Goal: Obtain resource: Download file/media

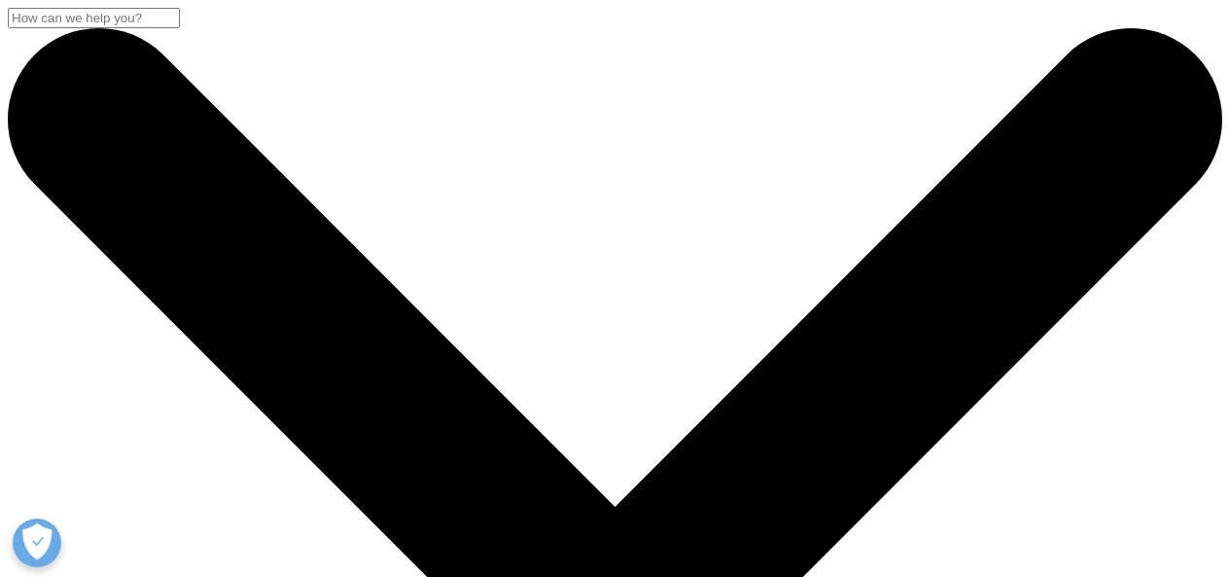
scroll to position [778, 0]
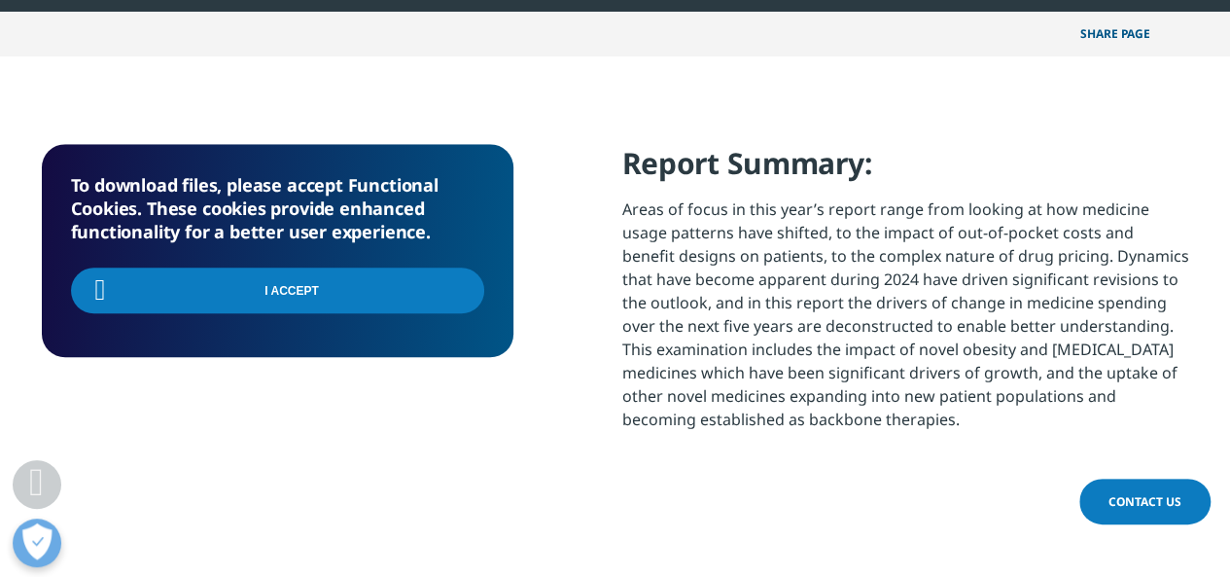
scroll to position [0, 0]
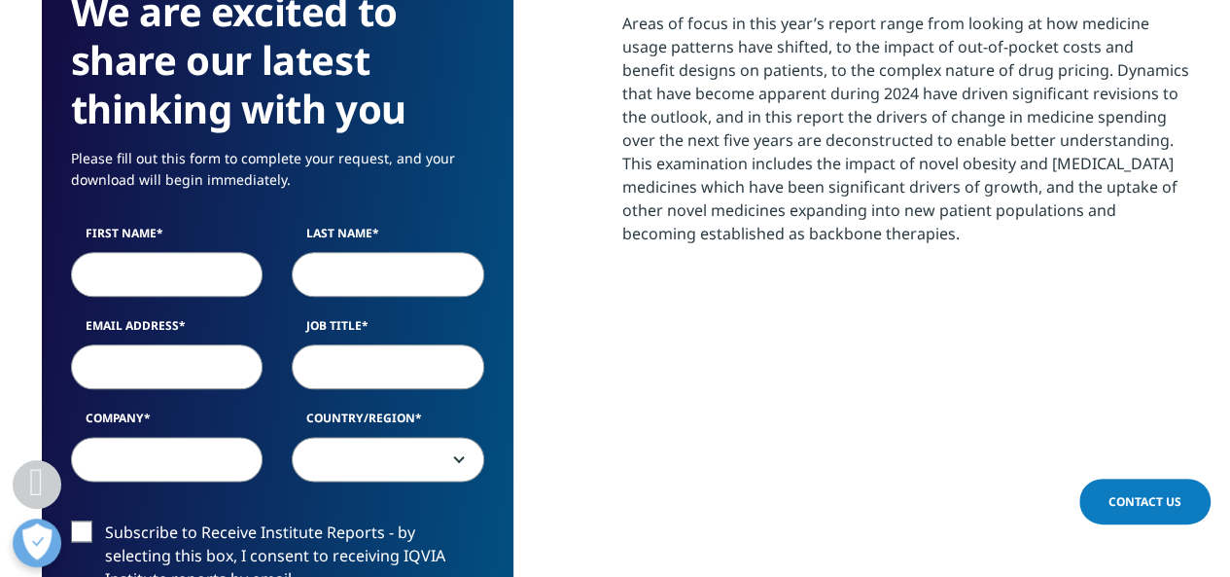
scroll to position [973, 0]
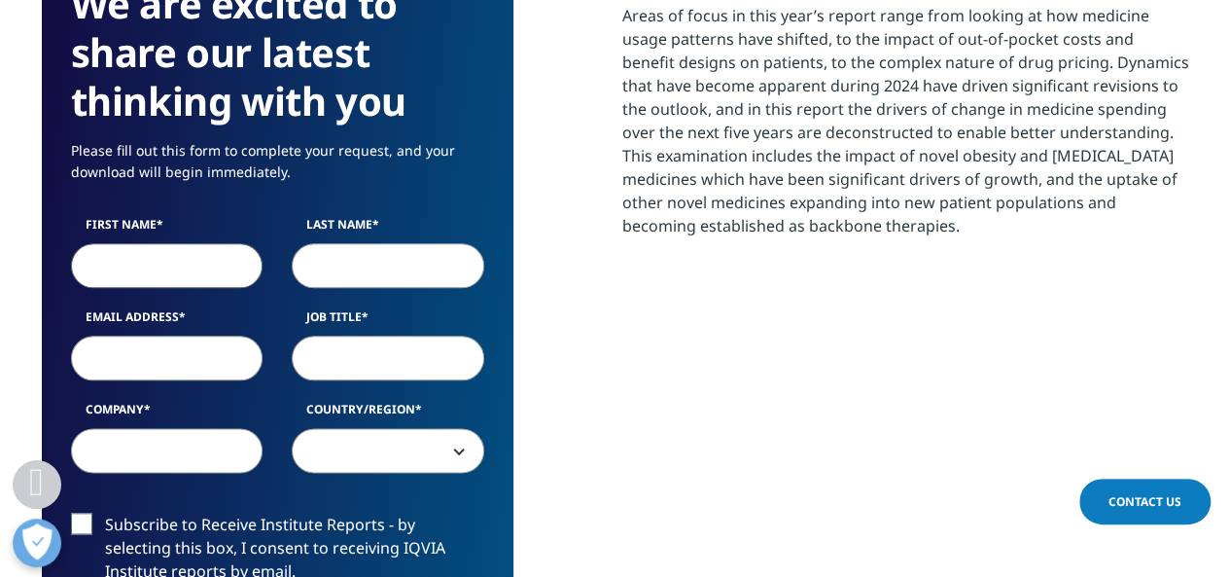
click at [197, 267] on input "First Name" at bounding box center [167, 265] width 193 height 45
type input "[PERSON_NAME]"
type input "D"
click at [388, 256] on input "Last Name" at bounding box center [388, 265] width 193 height 45
type input "[PERSON_NAME]"
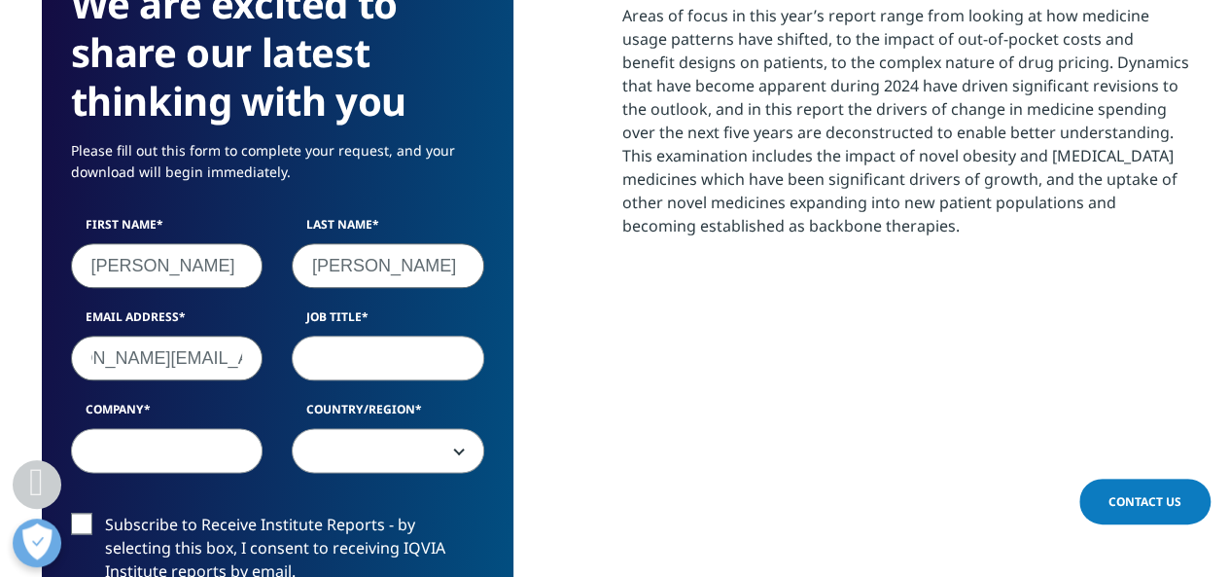
scroll to position [0, 80]
type input "[PERSON_NAME][EMAIL_ADDRESS][PERSON_NAME][DOMAIN_NAME]"
type input "SVP Data"
click at [186, 455] on input "Company" at bounding box center [167, 450] width 193 height 45
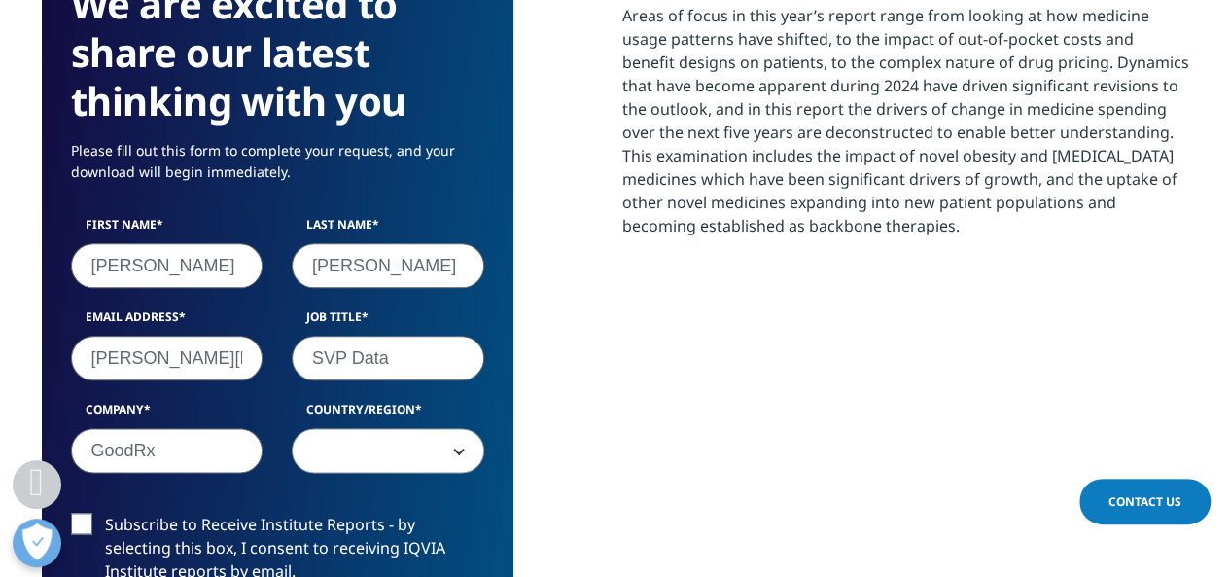
type input "GoodRx"
click at [424, 484] on div "First Name [PERSON_NAME] Name [PERSON_NAME] Email Address [PERSON_NAME][EMAIL_A…" at bounding box center [277, 354] width 443 height 277
click at [426, 460] on span at bounding box center [388, 451] width 191 height 45
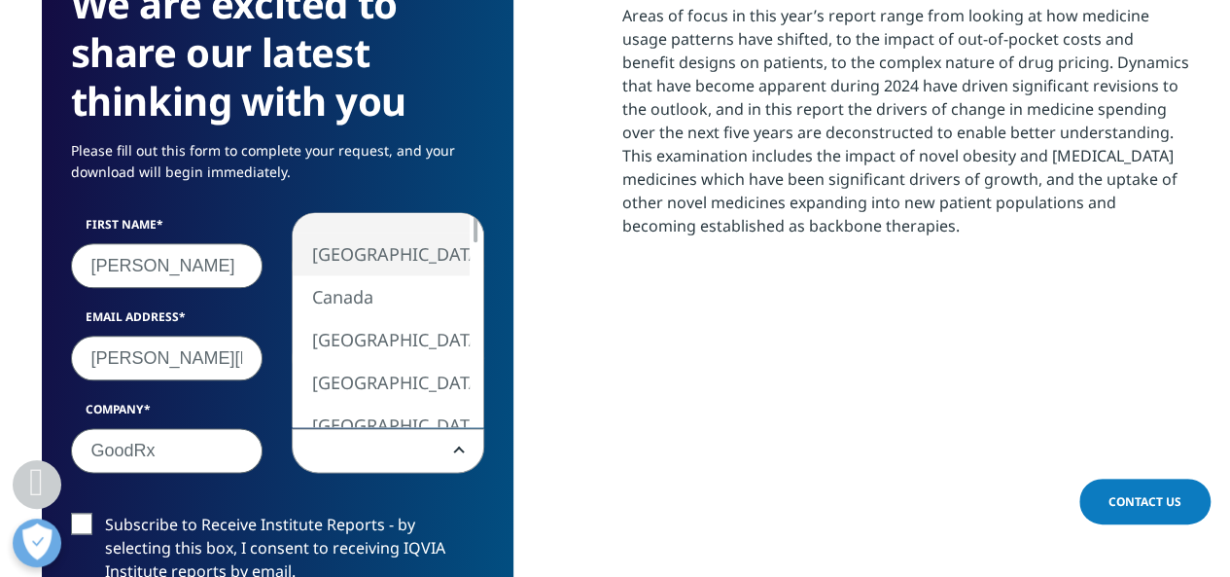
select select "[GEOGRAPHIC_DATA]"
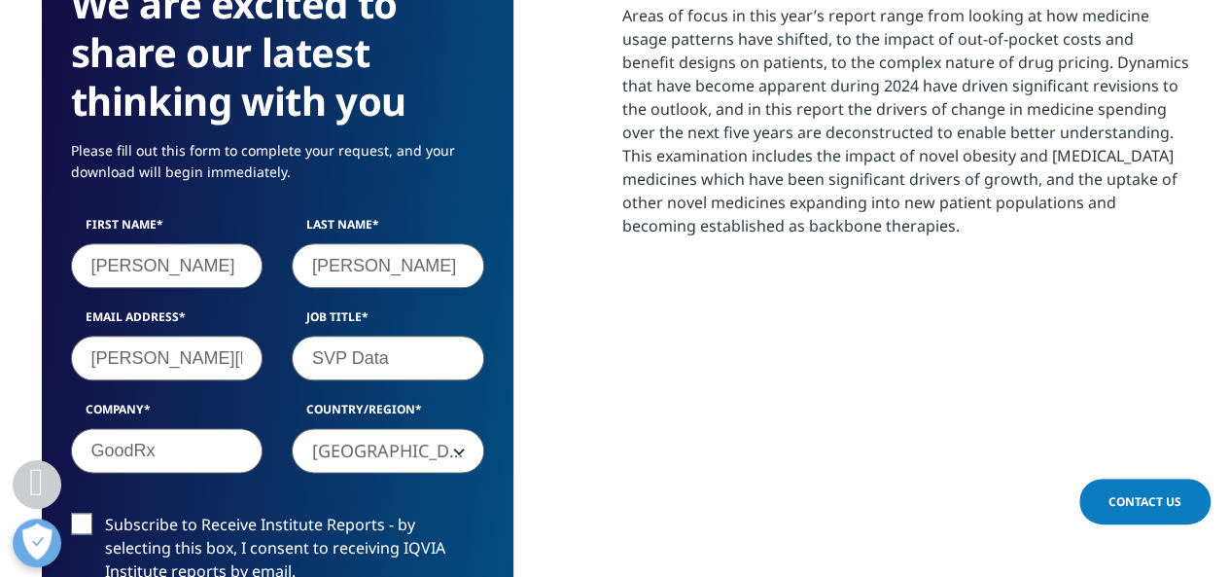
click at [111, 521] on label "Subscribe to Receive Institute Reports - by selecting this box, I consent to re…" at bounding box center [277, 553] width 413 height 81
click at [105, 513] on input "Subscribe to Receive Institute Reports - by selecting this box, I consent to re…" at bounding box center [105, 513] width 0 height 0
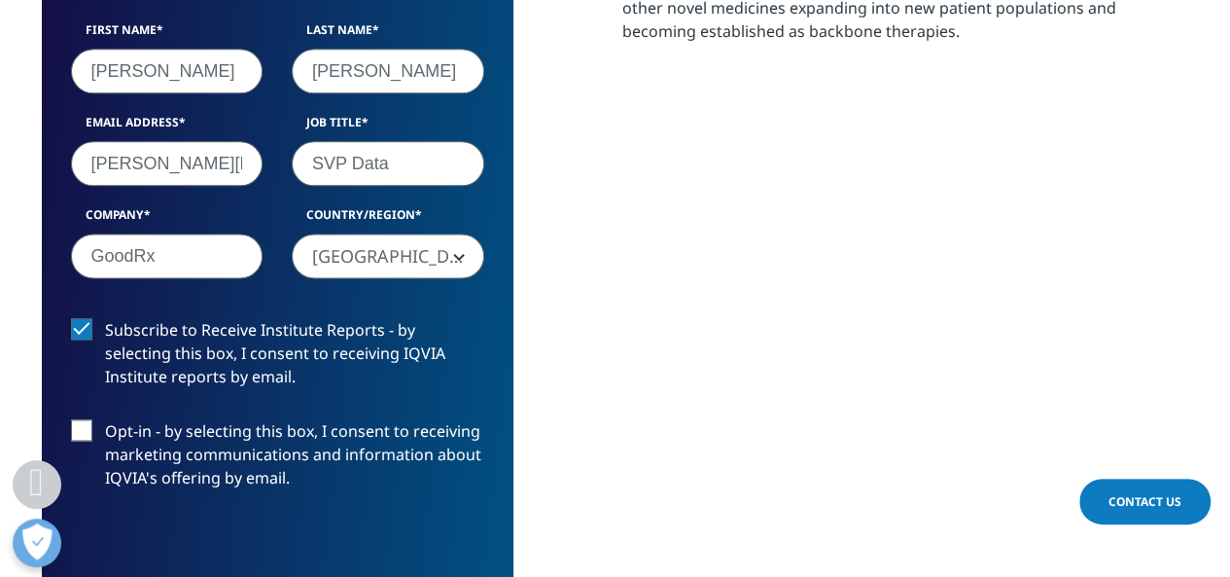
scroll to position [1264, 0]
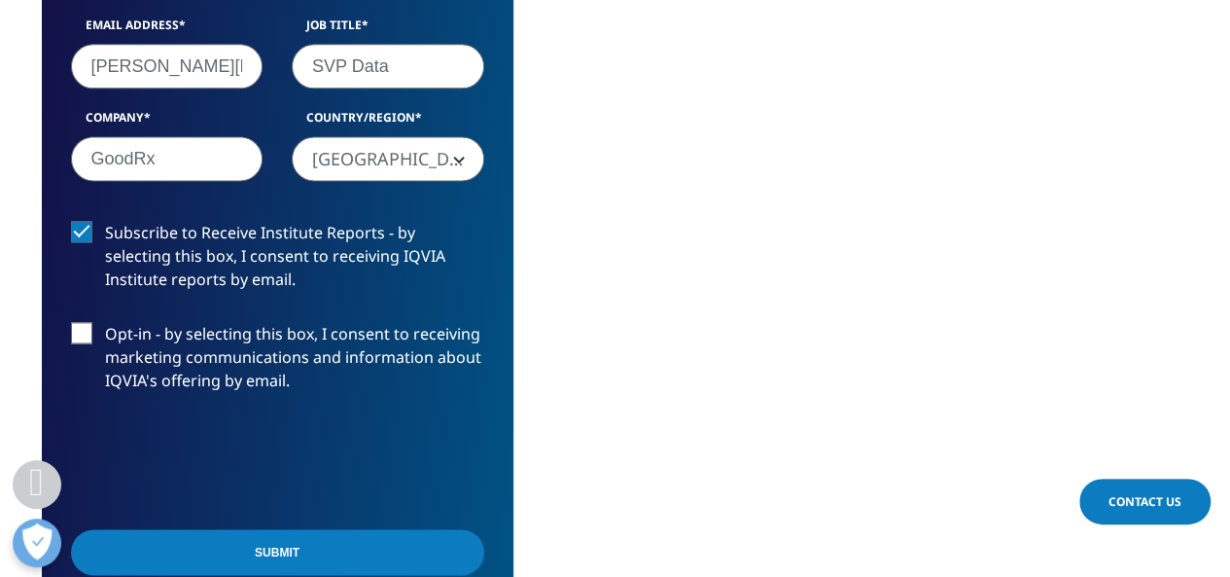
click at [148, 367] on label "Opt-in - by selecting this box, I consent to receiving marketing communications…" at bounding box center [277, 362] width 413 height 81
click at [105, 322] on input "Opt-in - by selecting this box, I consent to receiving marketing communications…" at bounding box center [105, 322] width 0 height 0
click at [261, 553] on input "Submit" at bounding box center [277, 552] width 413 height 46
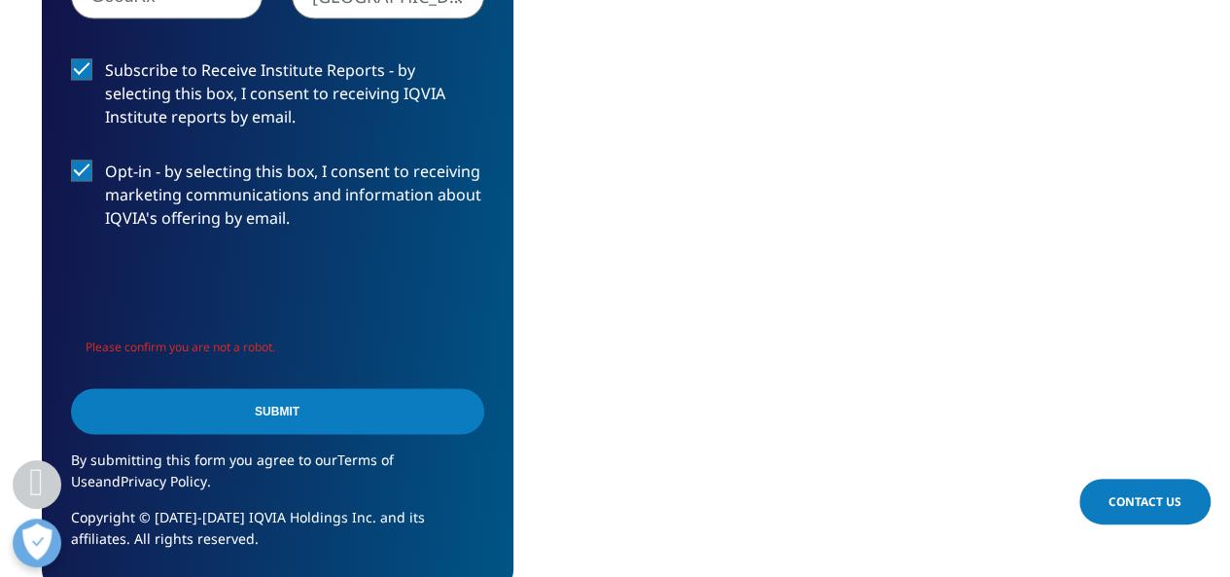
scroll to position [1459, 0]
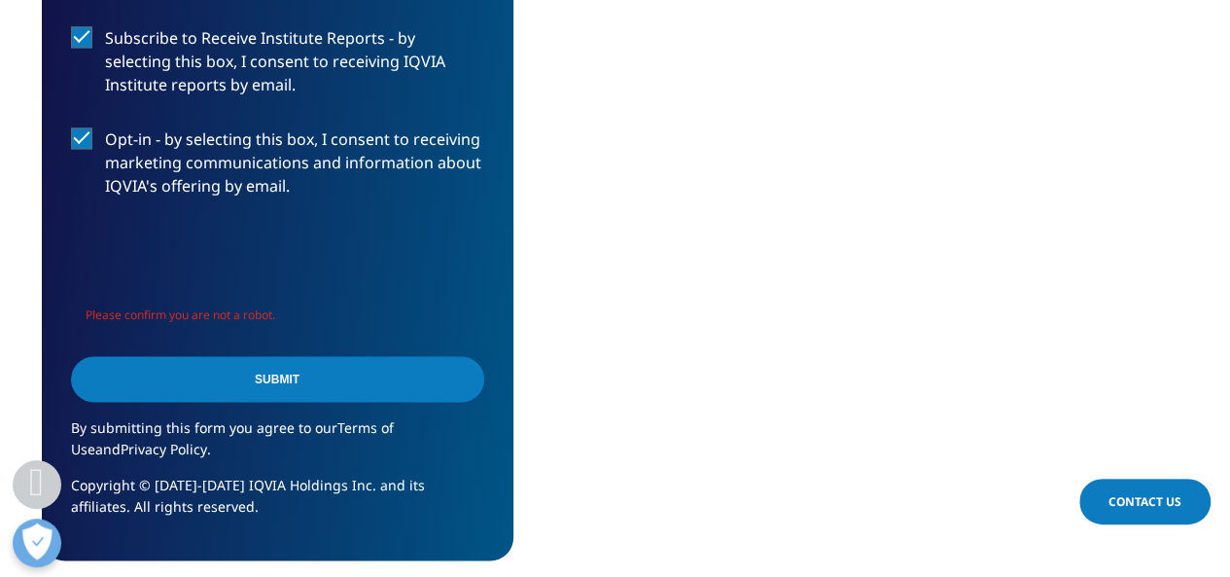
click at [291, 374] on input "Submit" at bounding box center [277, 379] width 413 height 46
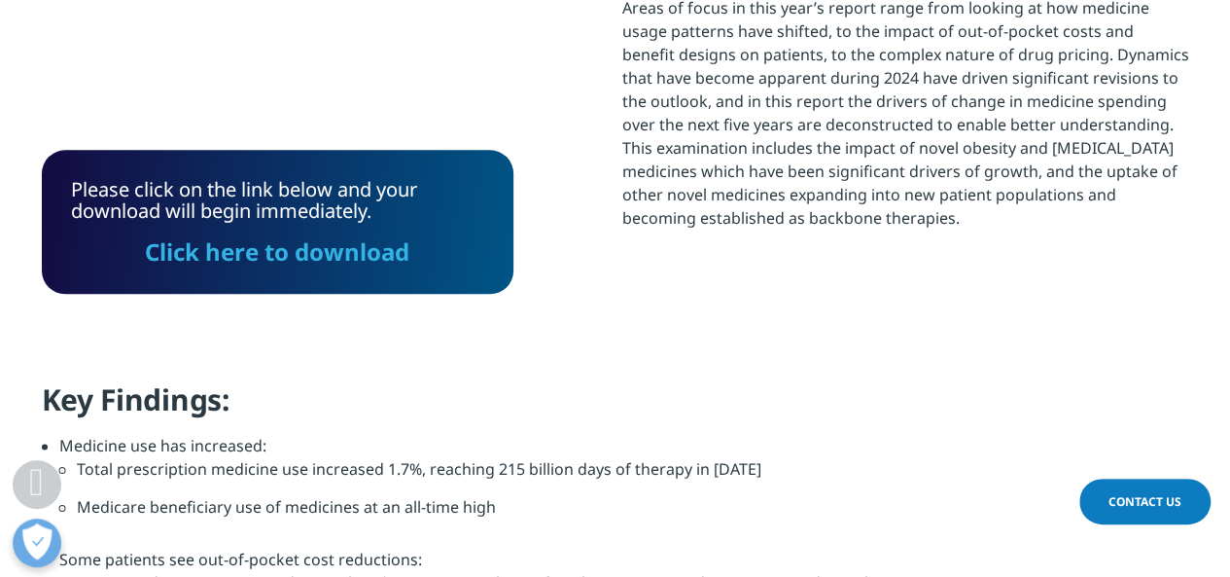
scroll to position [660, 0]
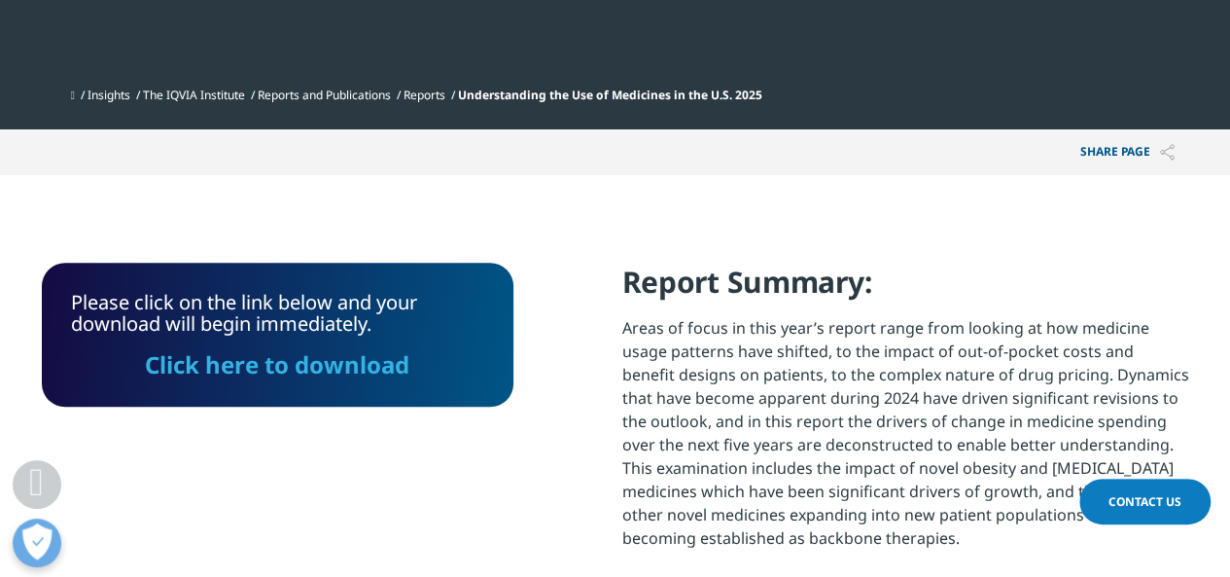
click at [333, 369] on link "Click here to download" at bounding box center [277, 364] width 265 height 32
